Goal: Information Seeking & Learning: Find specific fact

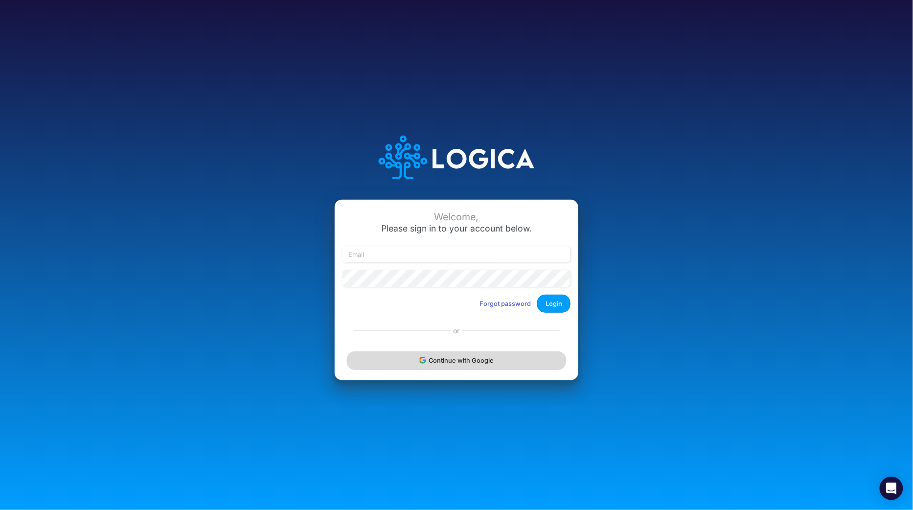
click at [543, 360] on button "Continue with Google" at bounding box center [456, 360] width 219 height 18
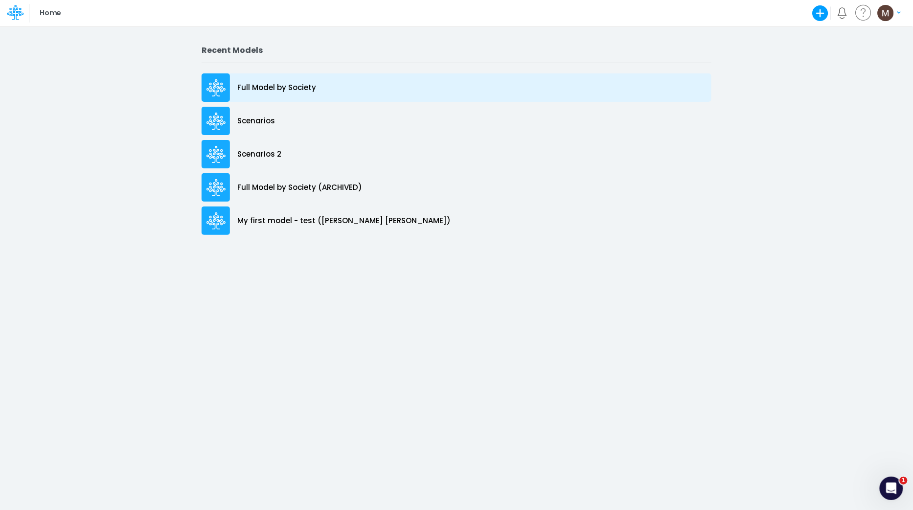
click at [281, 90] on p "Full Model by Society" at bounding box center [276, 87] width 79 height 11
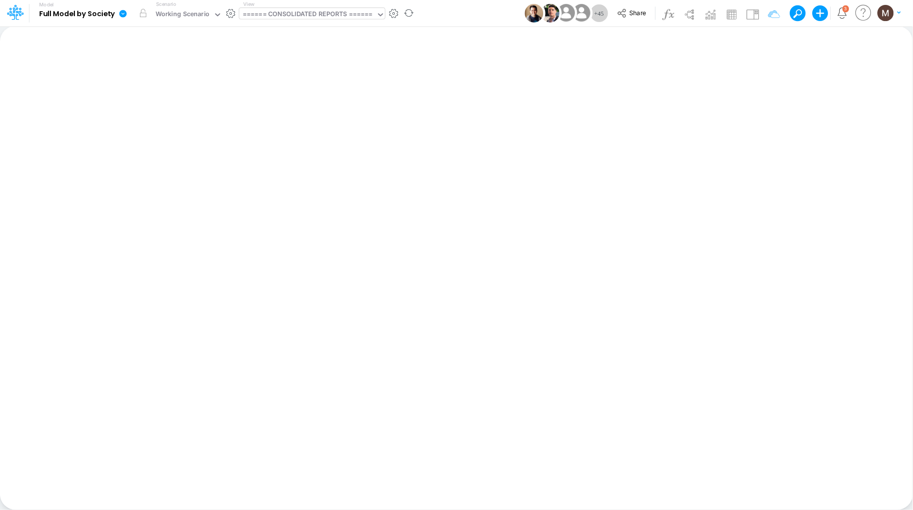
click at [337, 18] on div "====== CONSOLIDATED REPORTS ======" at bounding box center [308, 14] width 130 height 11
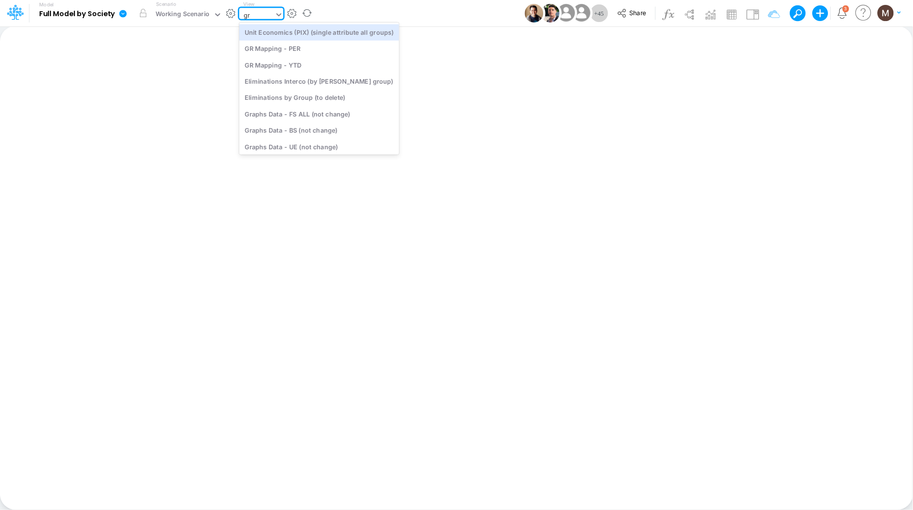
type input "gr m"
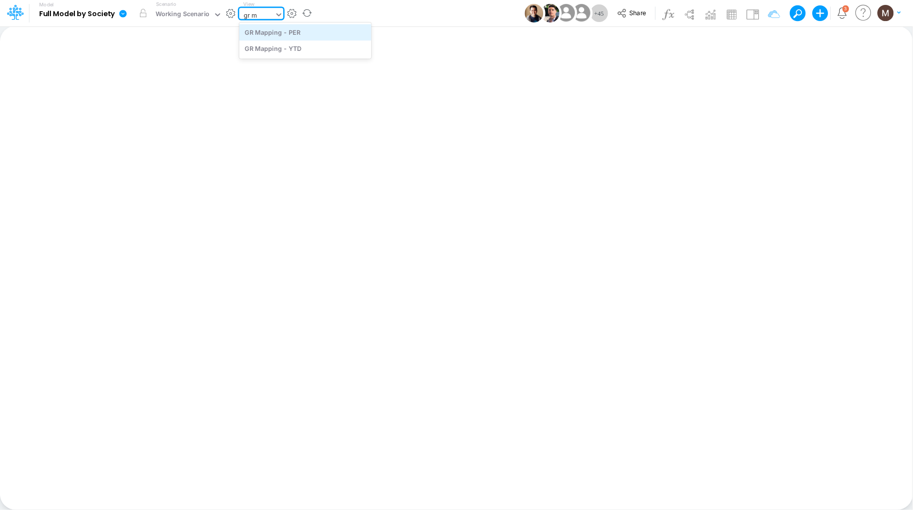
click at [319, 34] on div "GR Mapping - PER" at bounding box center [305, 32] width 132 height 16
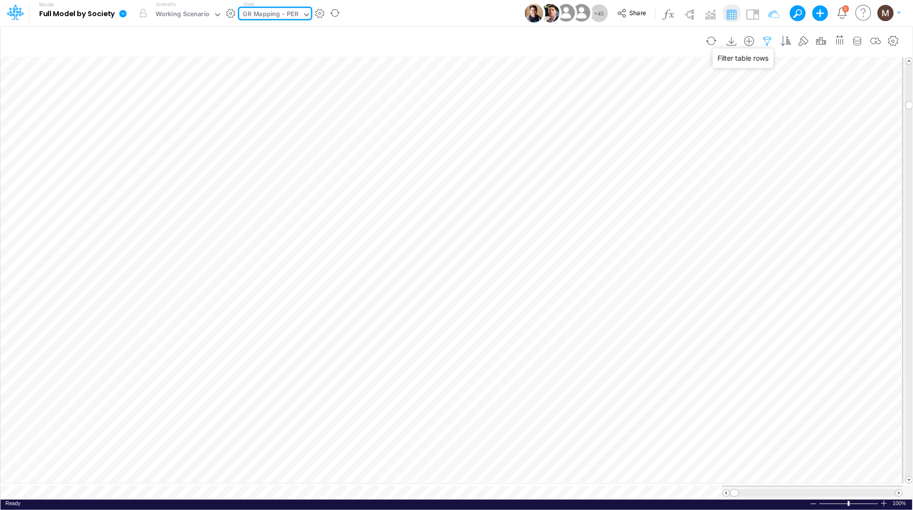
click at [769, 39] on icon "button" at bounding box center [767, 41] width 15 height 10
click at [617, 104] on icon "button" at bounding box center [619, 104] width 6 height 6
select select "tableSearchOR"
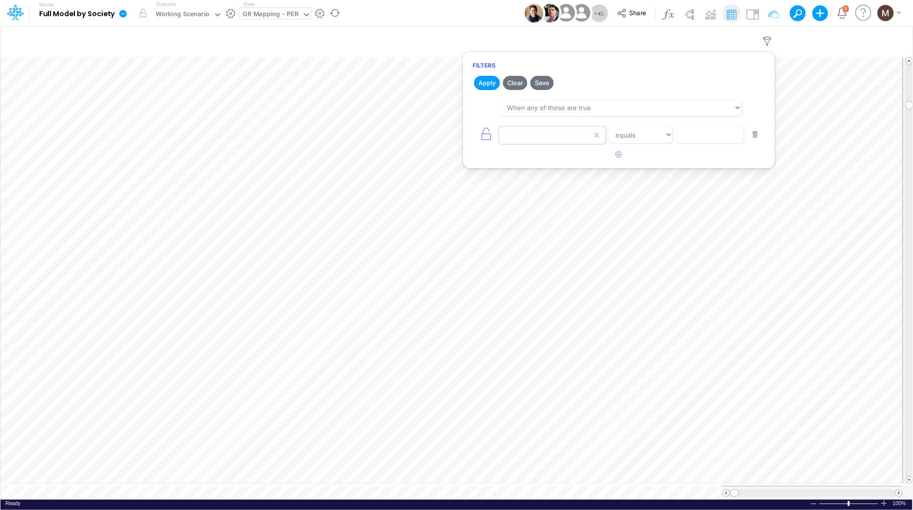
drag, startPoint x: 558, startPoint y: 127, endPoint x: 550, endPoint y: 132, distance: 9.6
click at [558, 127] on div at bounding box center [545, 135] width 93 height 17
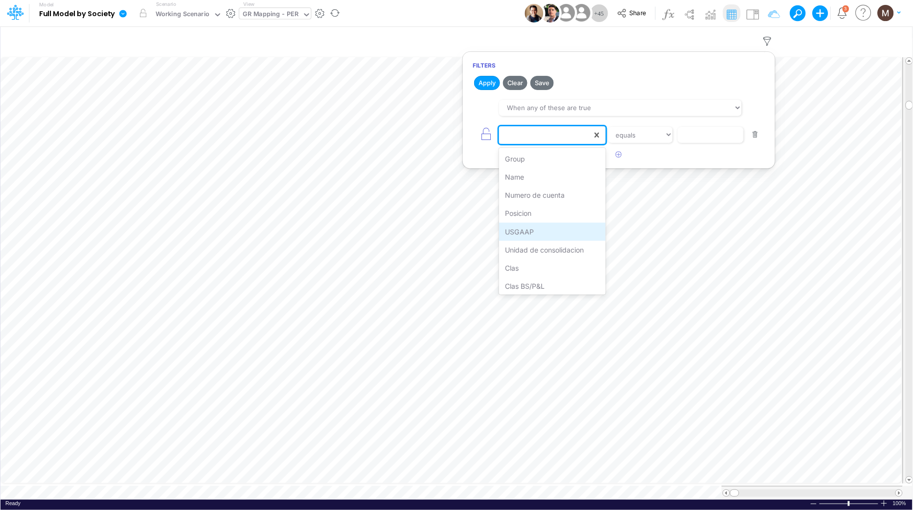
click at [551, 234] on div "USGAAP" at bounding box center [552, 232] width 106 height 18
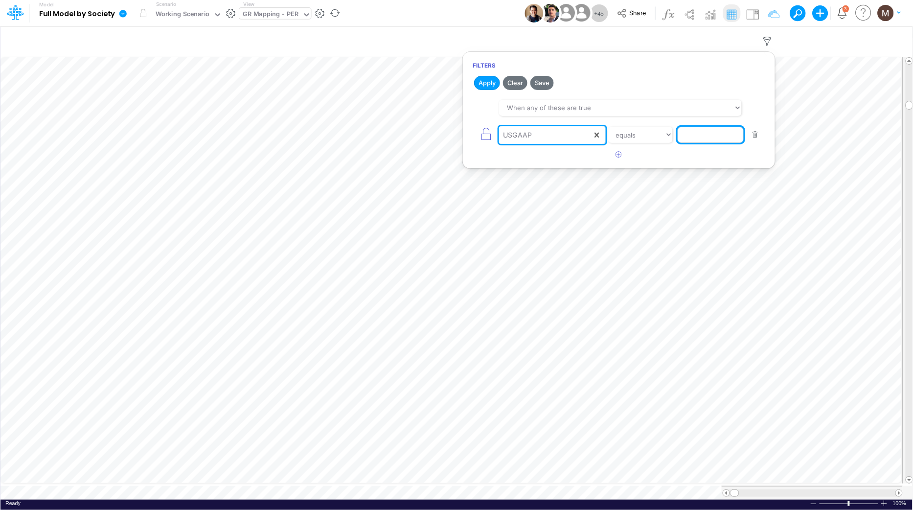
click at [702, 140] on input "text" at bounding box center [711, 135] width 66 height 17
type input "marketing exp"
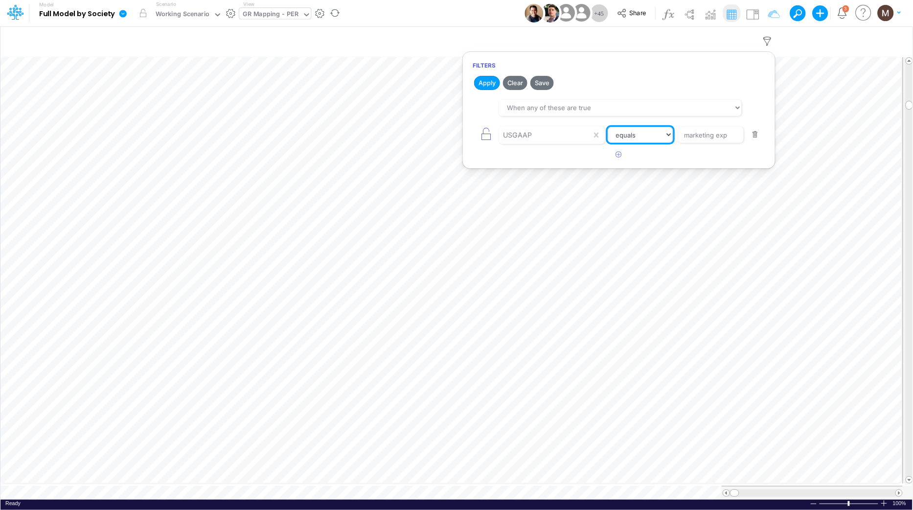
click at [651, 140] on select "equals not equal starts with ends with contains" at bounding box center [641, 135] width 66 height 17
select select "contains"
click at [608, 127] on select "equals not equal starts with ends with contains" at bounding box center [641, 135] width 66 height 17
click at [486, 84] on button "Apply" at bounding box center [487, 83] width 26 height 14
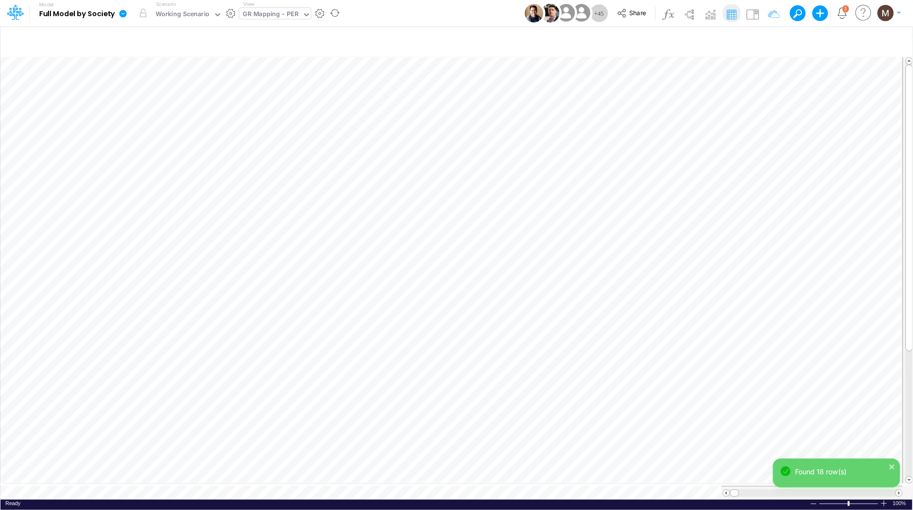
scroll to position [0, 0]
